Goal: Complete application form

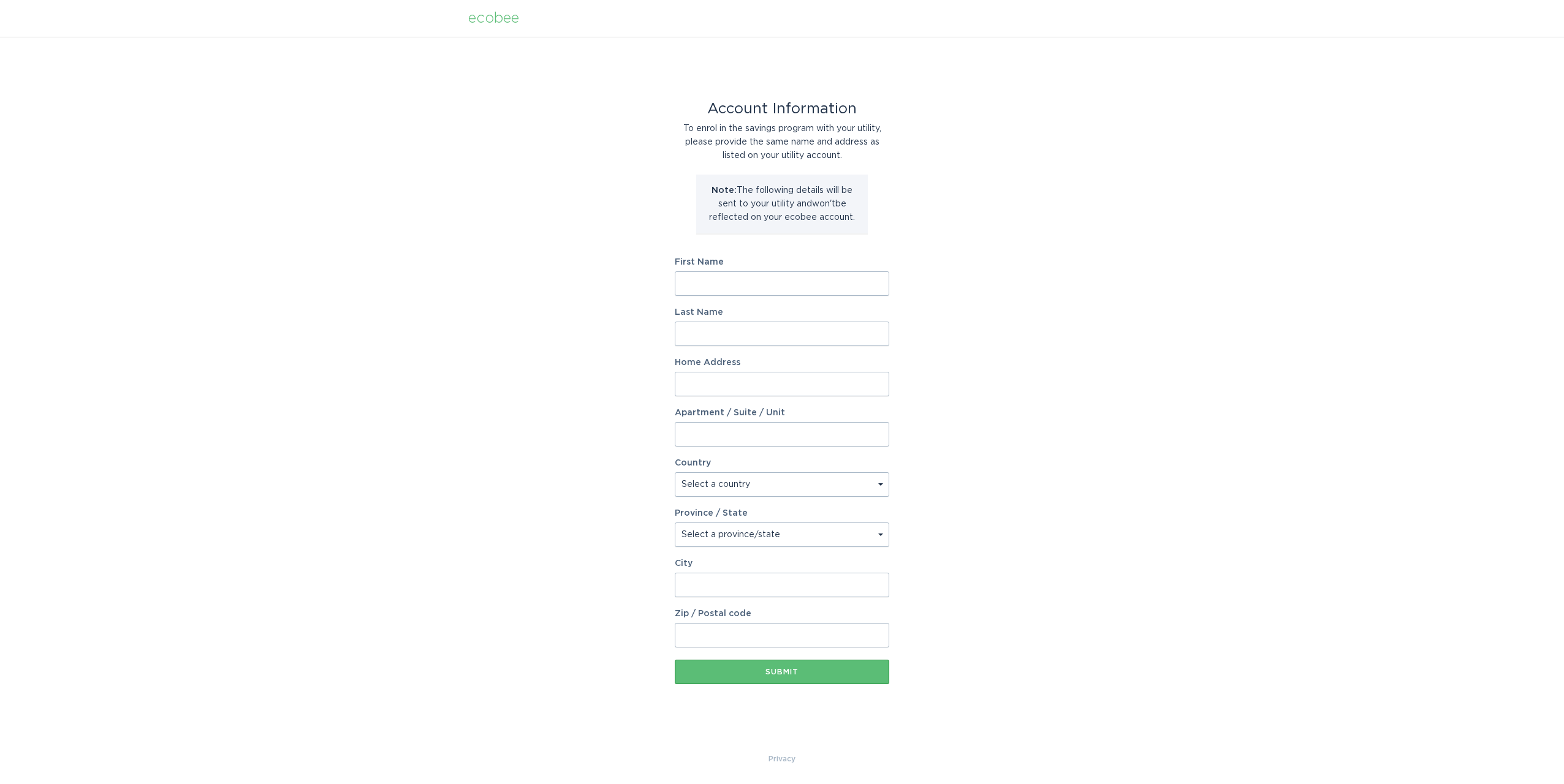
click at [740, 280] on input "First Name" at bounding box center [782, 283] width 214 height 25
click at [937, 365] on div "Account Information To enrol in the savings program with your utility, please p…" at bounding box center [782, 394] width 1564 height 716
click at [742, 339] on input "Last Name" at bounding box center [782, 334] width 214 height 25
type input "Vevay Muddy Mermaid"
click at [834, 389] on input "Home Address" at bounding box center [782, 384] width 214 height 25
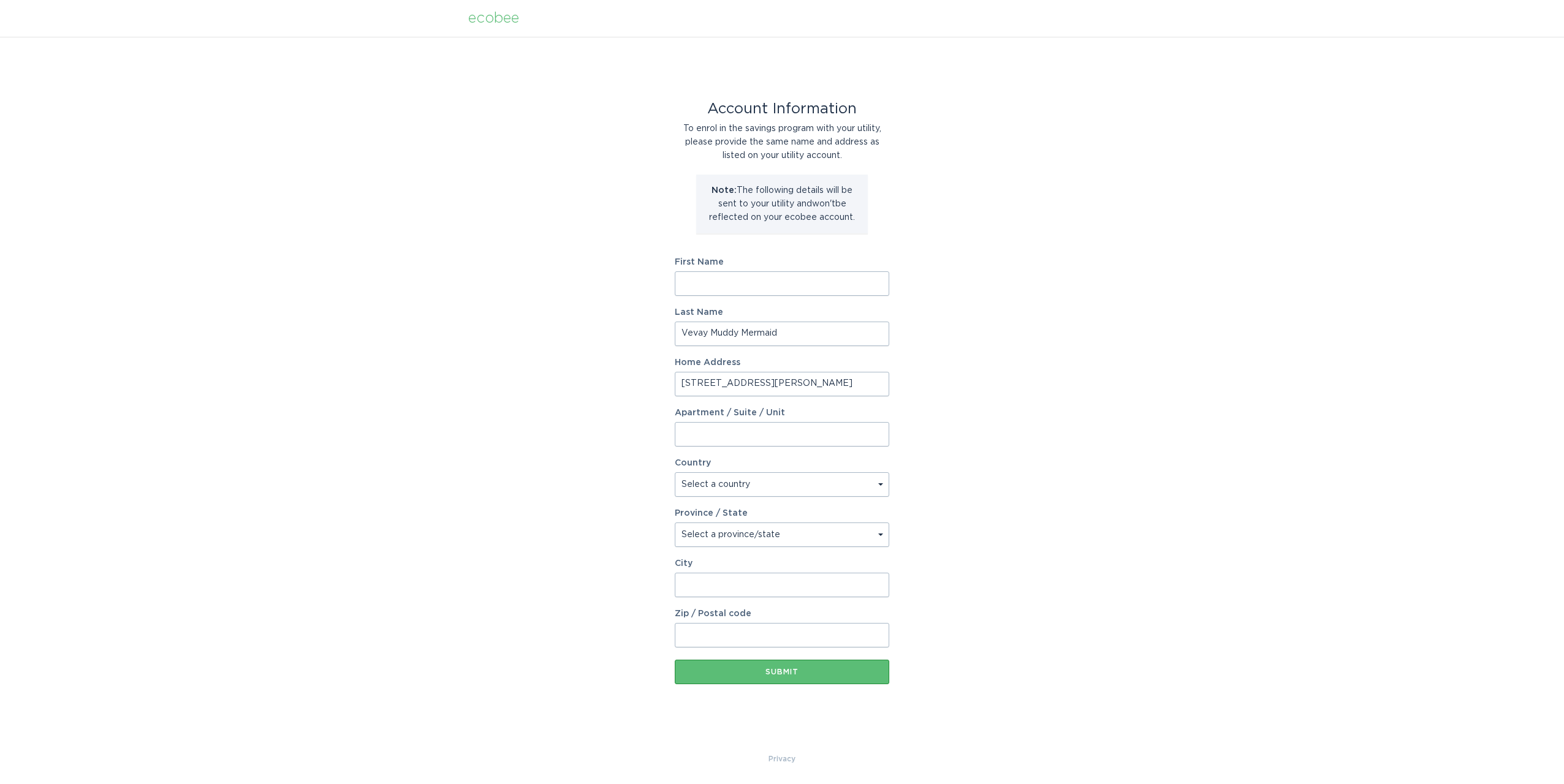
type input "105 W. Pike St."
type input "Kenneth"
select select "US"
type input "Vevay"
type input "47043"
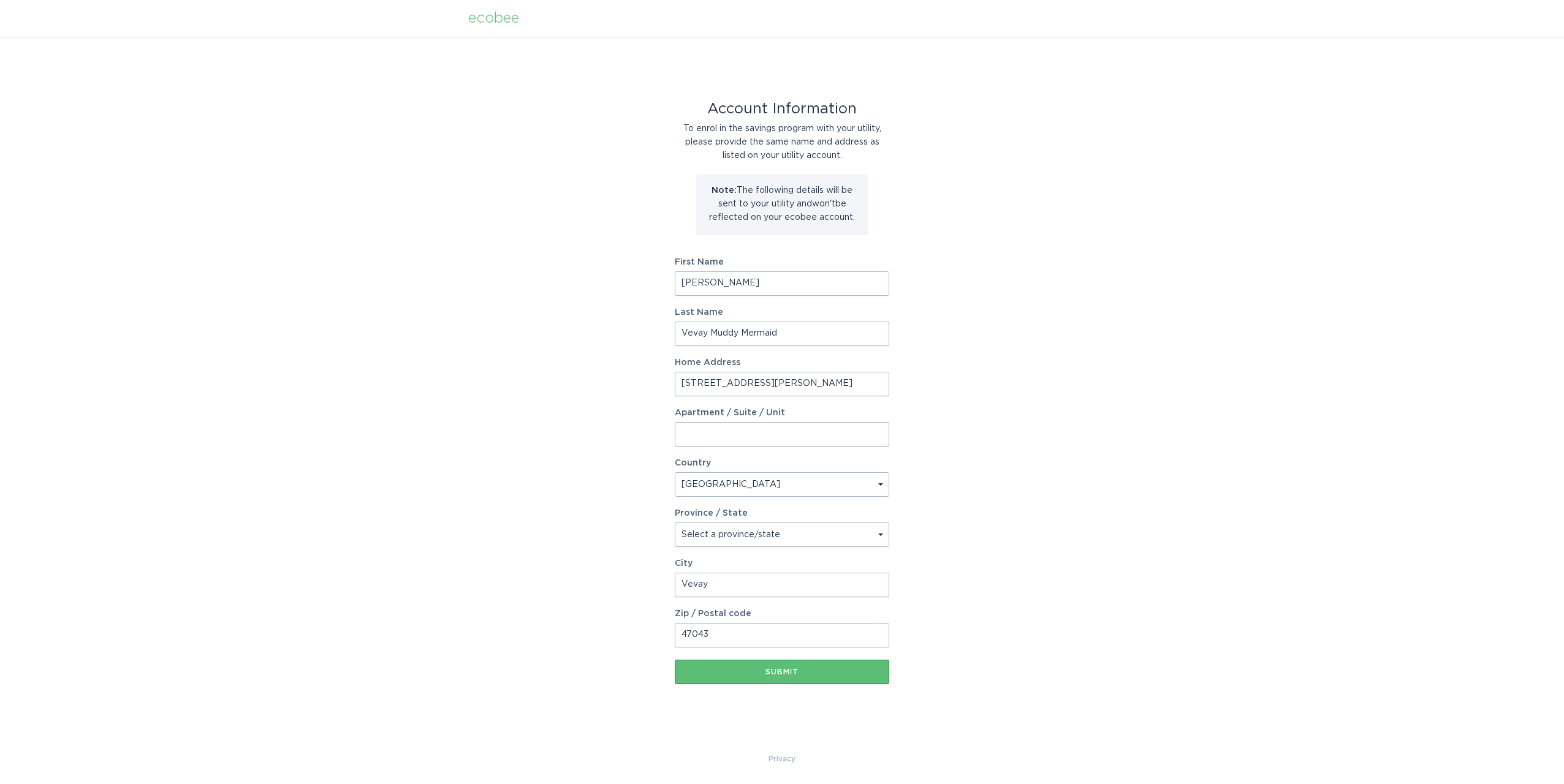
type input "867 Peachtree St. NE"
type input "Unit 302"
select select "GA"
click at [739, 286] on input "Kenneth" at bounding box center [782, 283] width 214 height 25
type input "K"
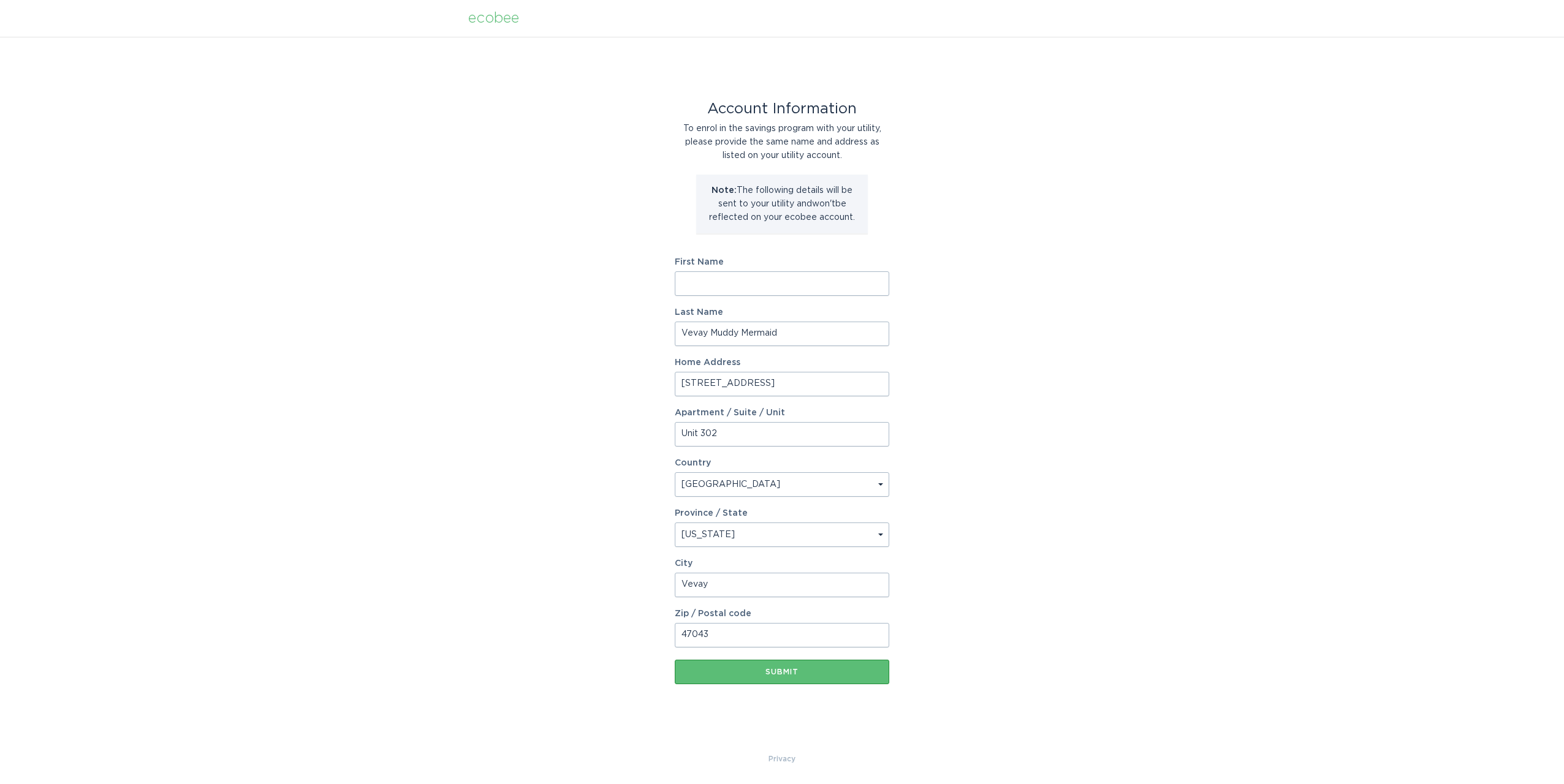
click at [823, 391] on input "867 Peachtree St. NE" at bounding box center [782, 384] width 214 height 25
drag, startPoint x: 823, startPoint y: 391, endPoint x: 448, endPoint y: 365, distance: 375.9
click at [448, 365] on div "Account Information To enrol in the savings program with your utility, please p…" at bounding box center [782, 394] width 1564 height 716
click at [722, 386] on input "Home Address" at bounding box center [782, 384] width 214 height 25
type input "105 W. Pike St."
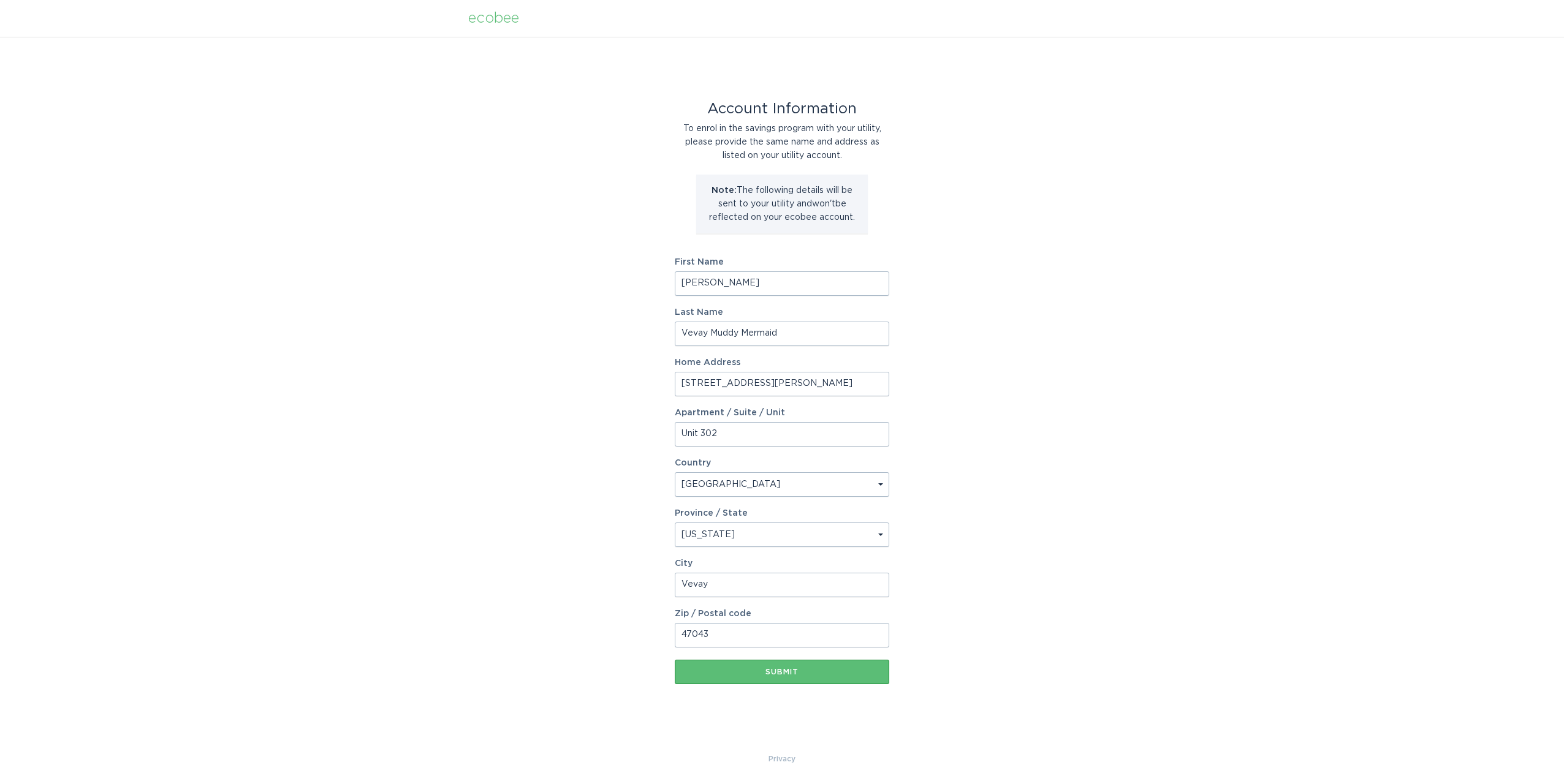
click at [747, 282] on input "Kenneth" at bounding box center [782, 283] width 214 height 25
type input "K"
click at [736, 437] on input "Unit 302" at bounding box center [782, 434] width 214 height 25
type input "U"
click at [759, 546] on select "Select a province/state Alabama Alaska American Samoa Arizona Arkansas Californ…" at bounding box center [782, 535] width 214 height 25
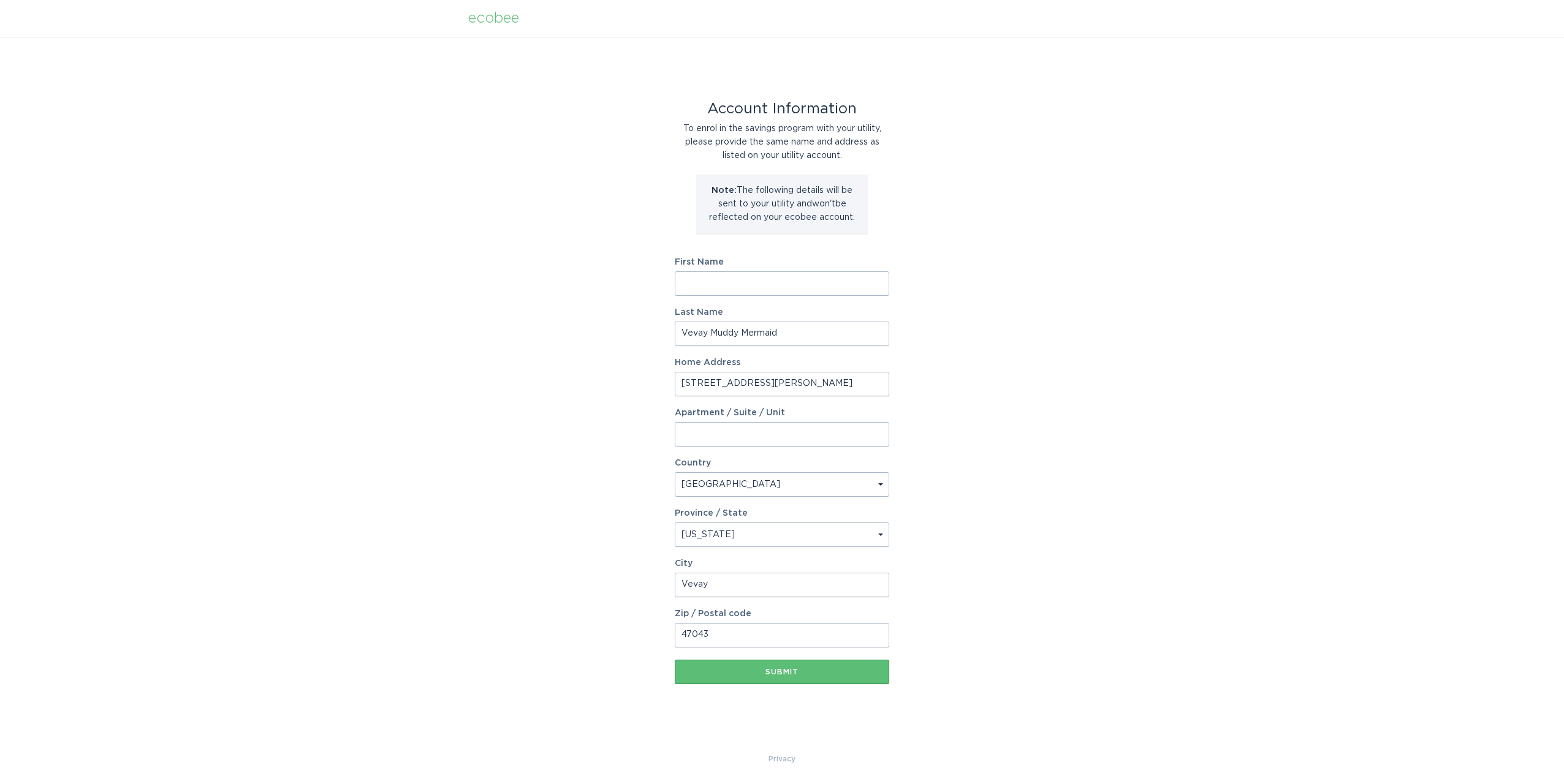
select select "IN"
click at [675, 523] on select "Select a province/state Alabama Alaska American Samoa Arizona Arkansas Californ…" at bounding box center [782, 535] width 214 height 25
click at [769, 676] on button "Submit" at bounding box center [782, 672] width 214 height 25
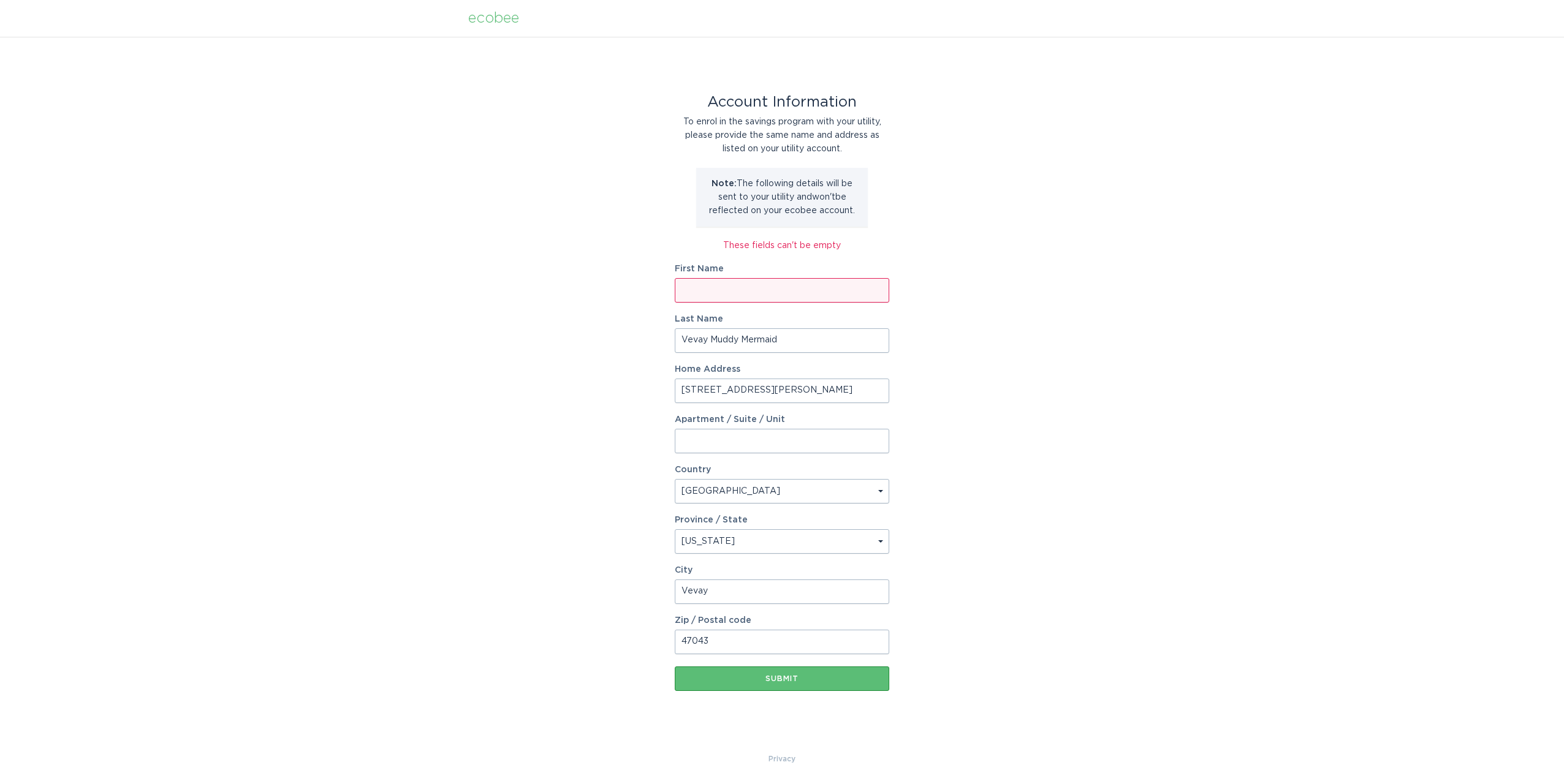
click at [747, 297] on input "First Name" at bounding box center [782, 290] width 214 height 25
type input "None"
click at [792, 687] on button "Submit" at bounding box center [782, 678] width 214 height 25
